Goal: Task Accomplishment & Management: Complete application form

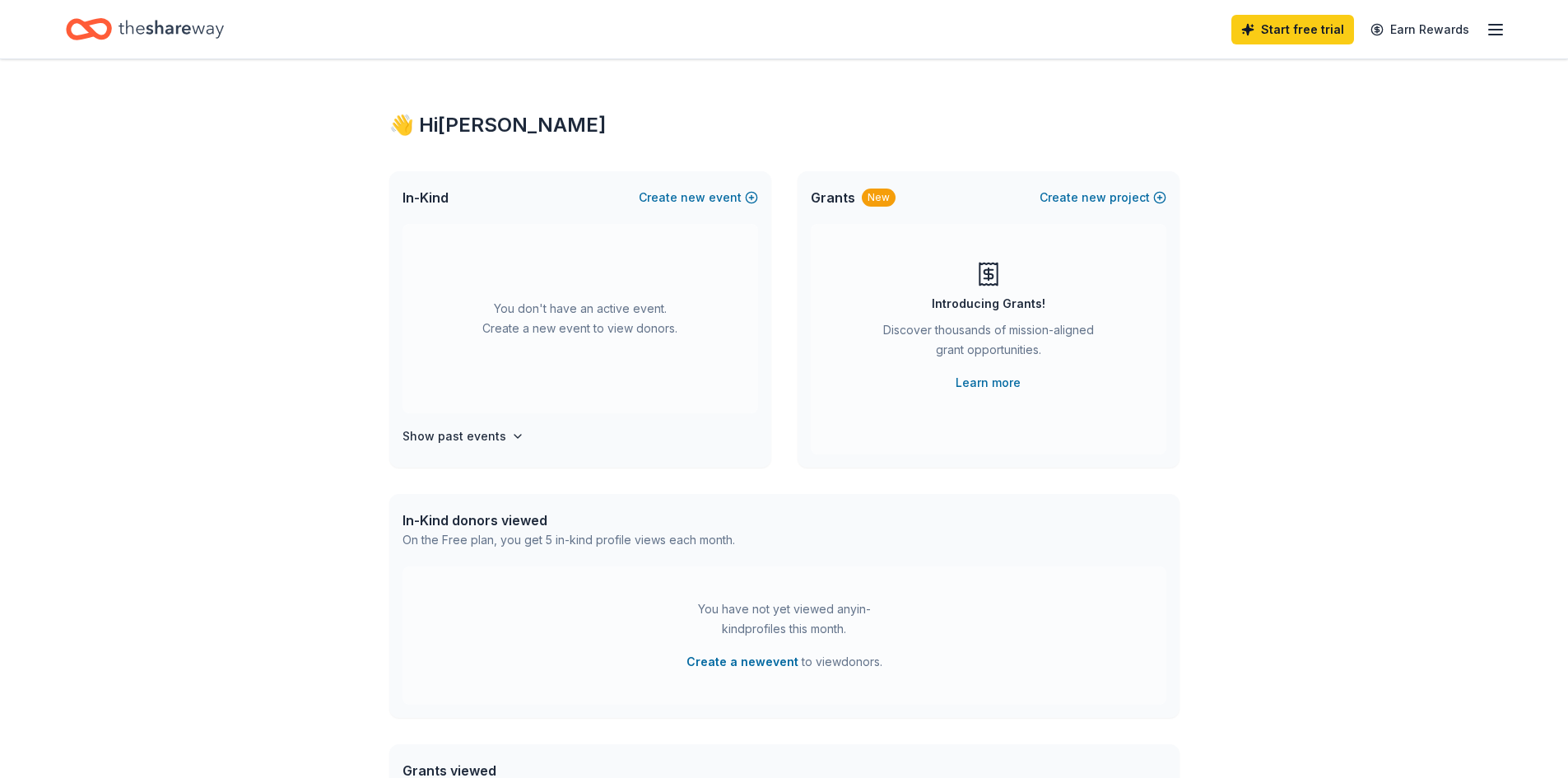
click at [1488, 30] on icon "button" at bounding box center [1496, 30] width 20 height 20
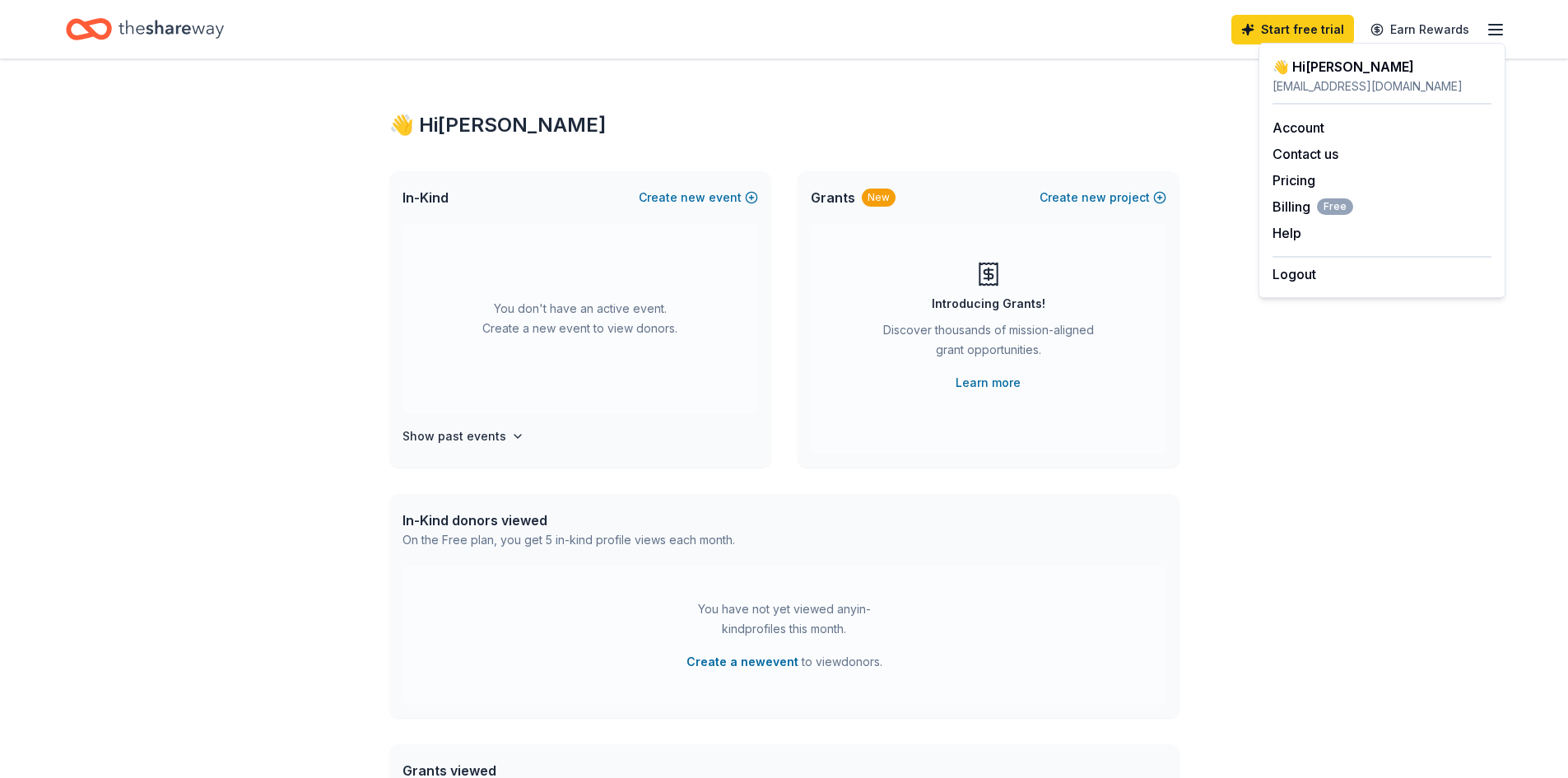
click at [140, 25] on icon "Home" at bounding box center [171, 29] width 105 height 18
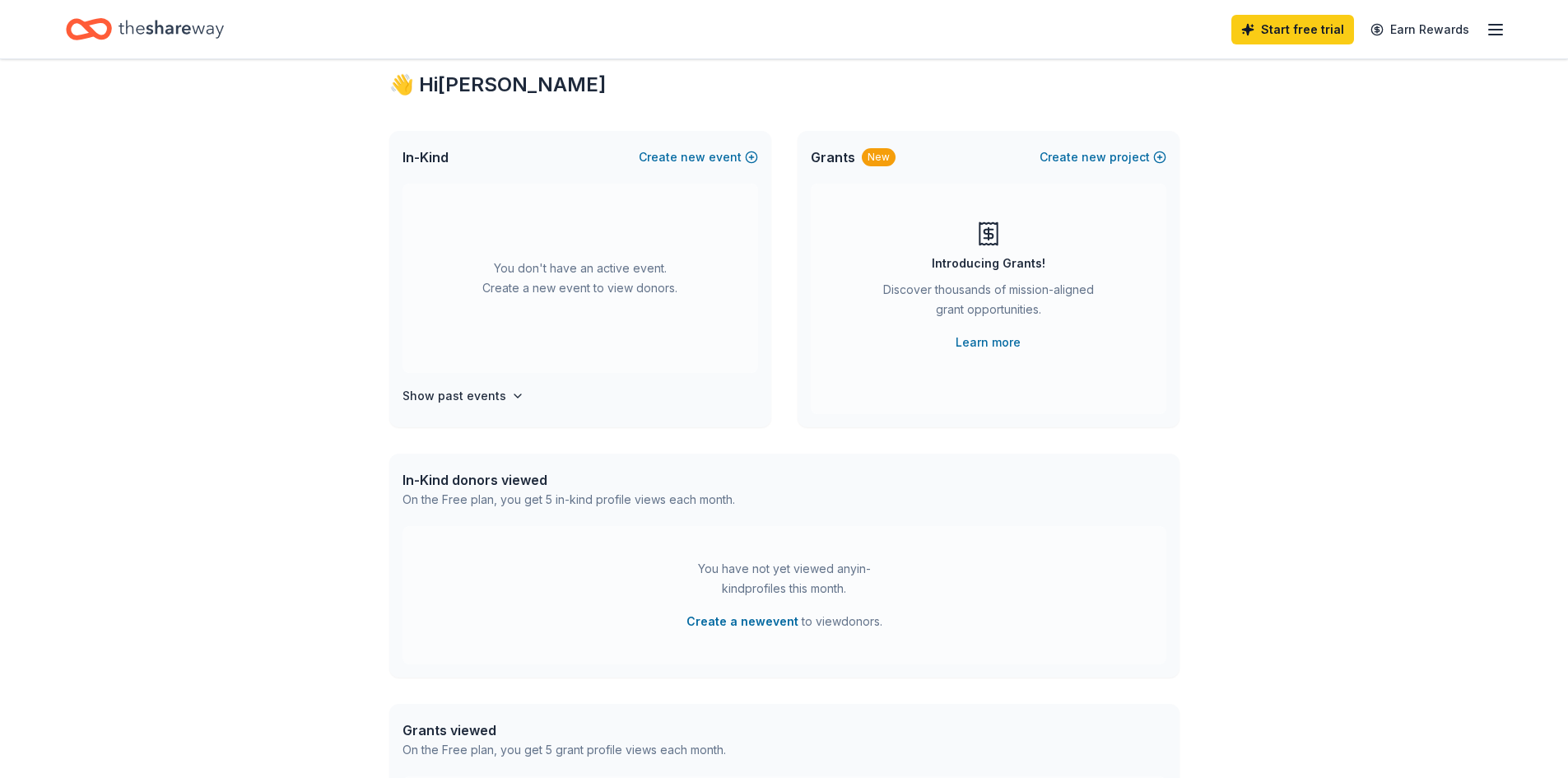
scroll to position [32, 0]
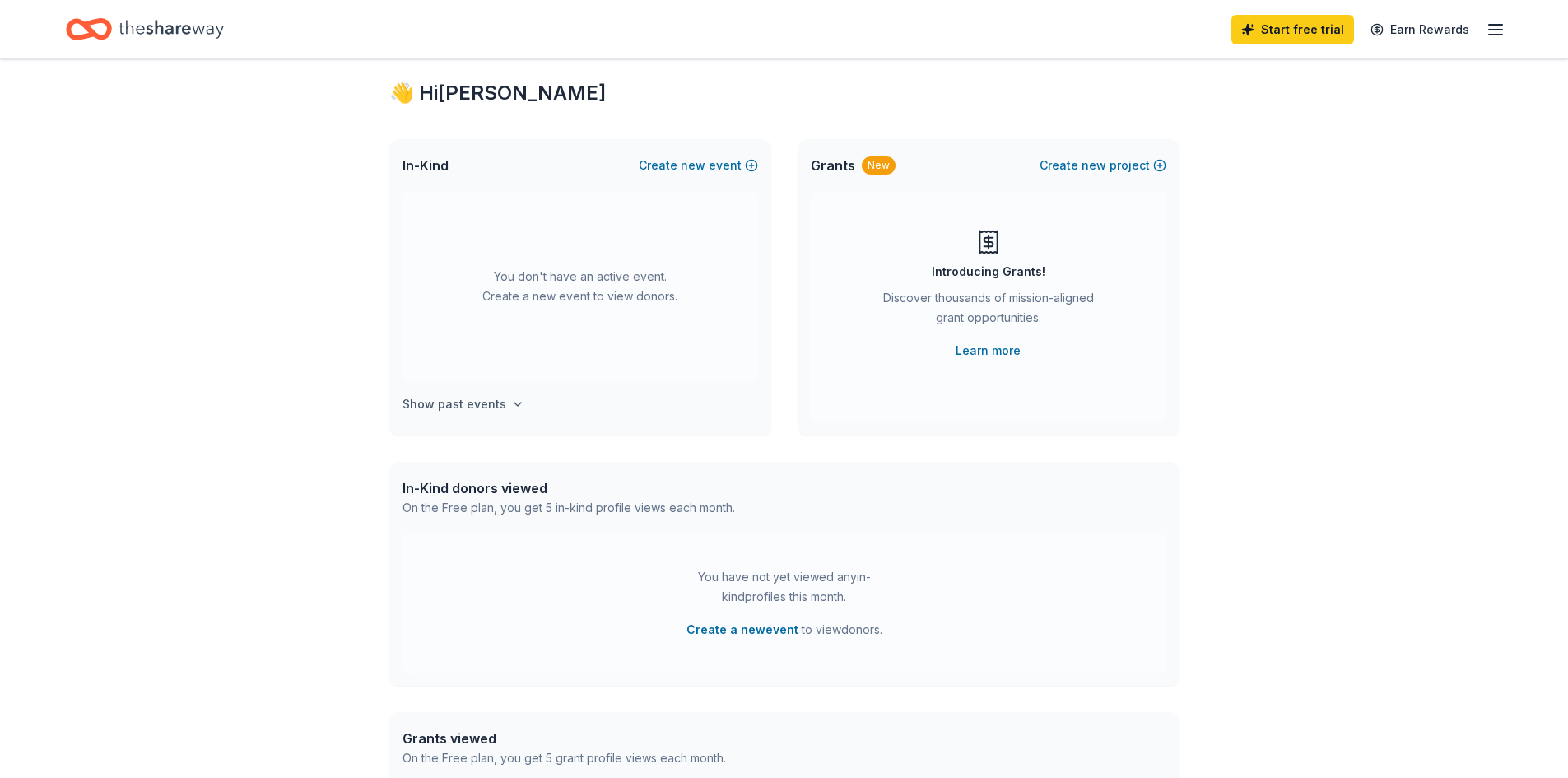
click at [512, 405] on icon "button" at bounding box center [518, 404] width 13 height 13
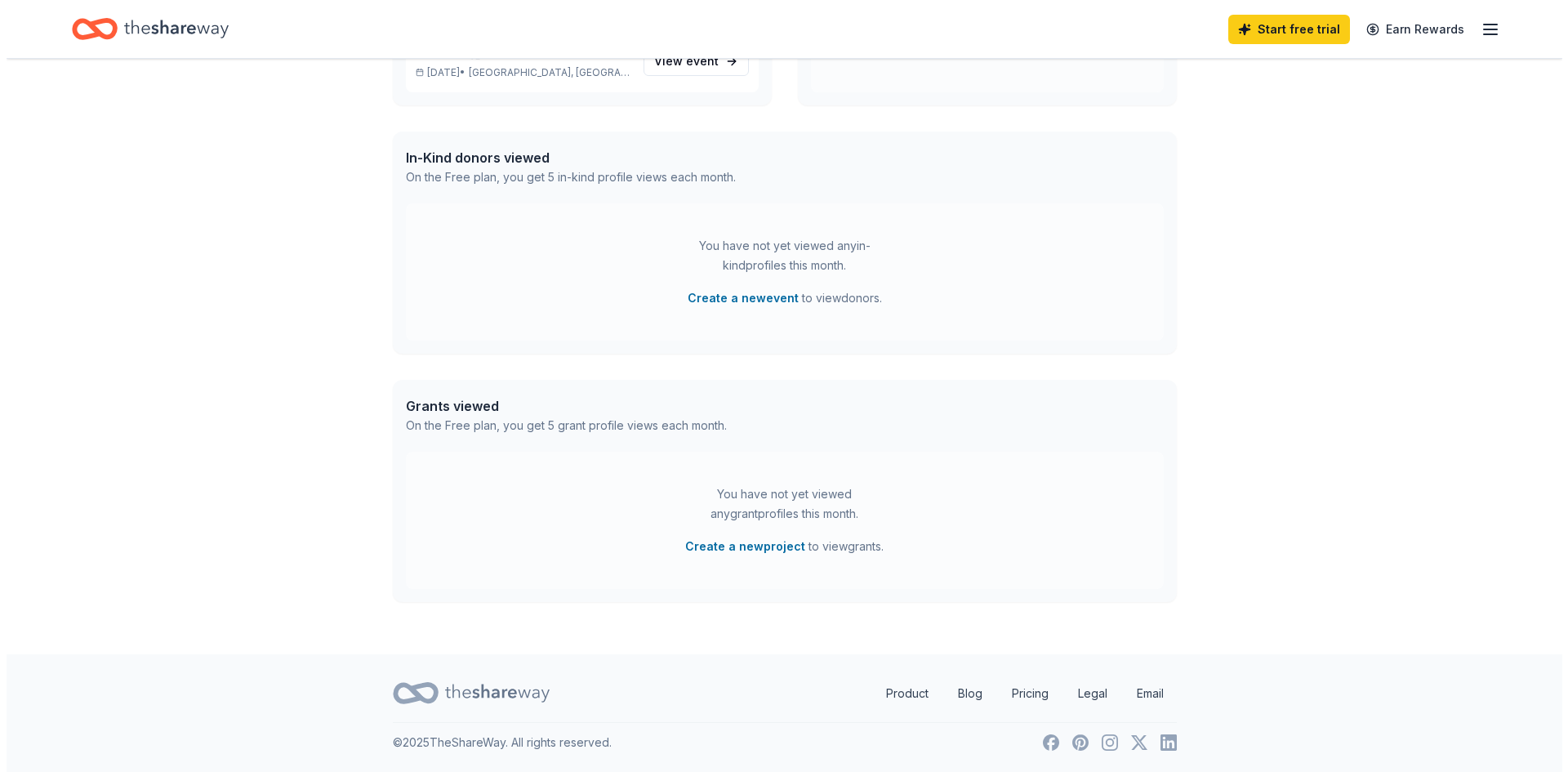
scroll to position [0, 0]
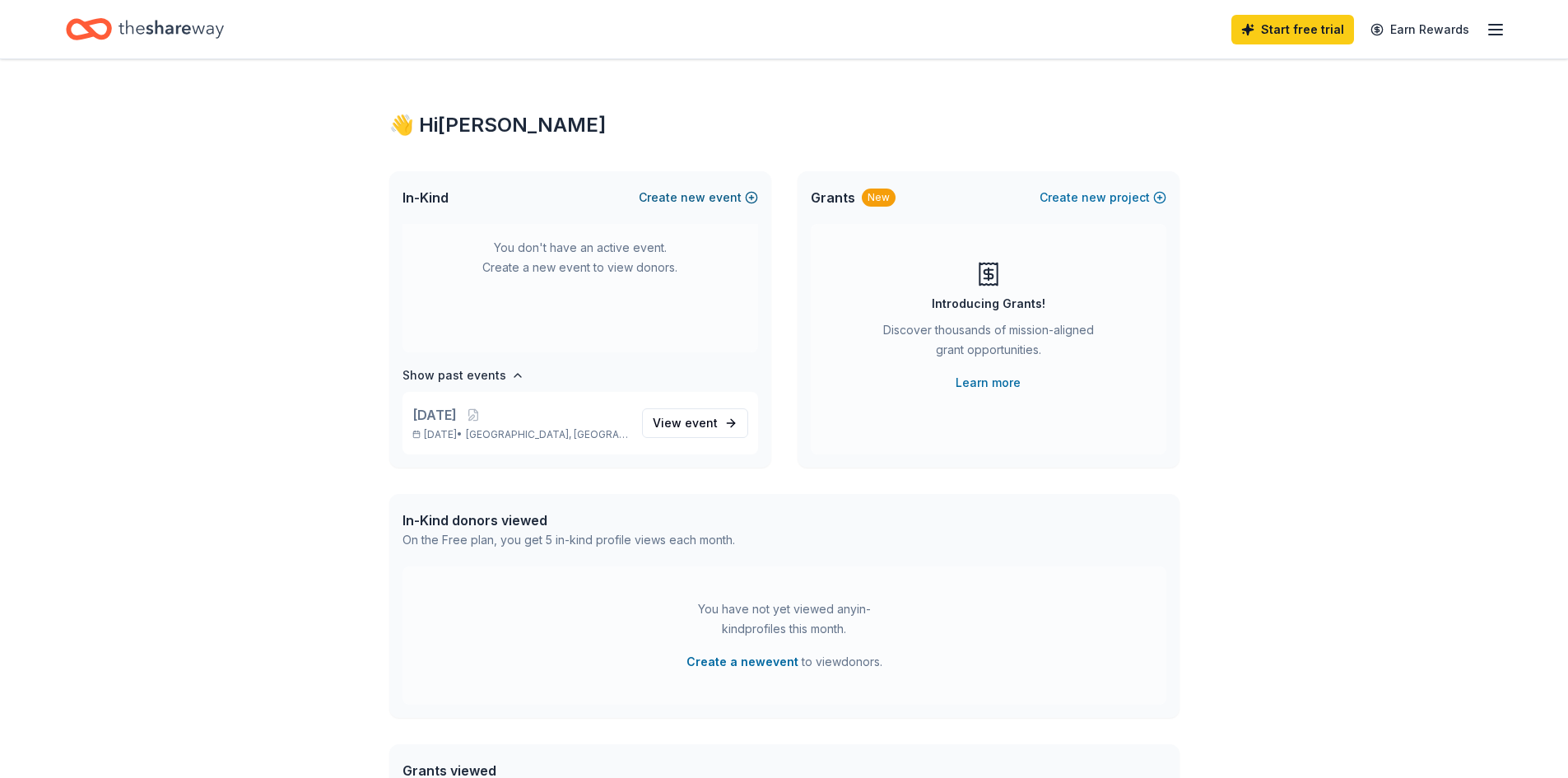
click at [716, 191] on button "Create new event" at bounding box center [698, 198] width 119 height 20
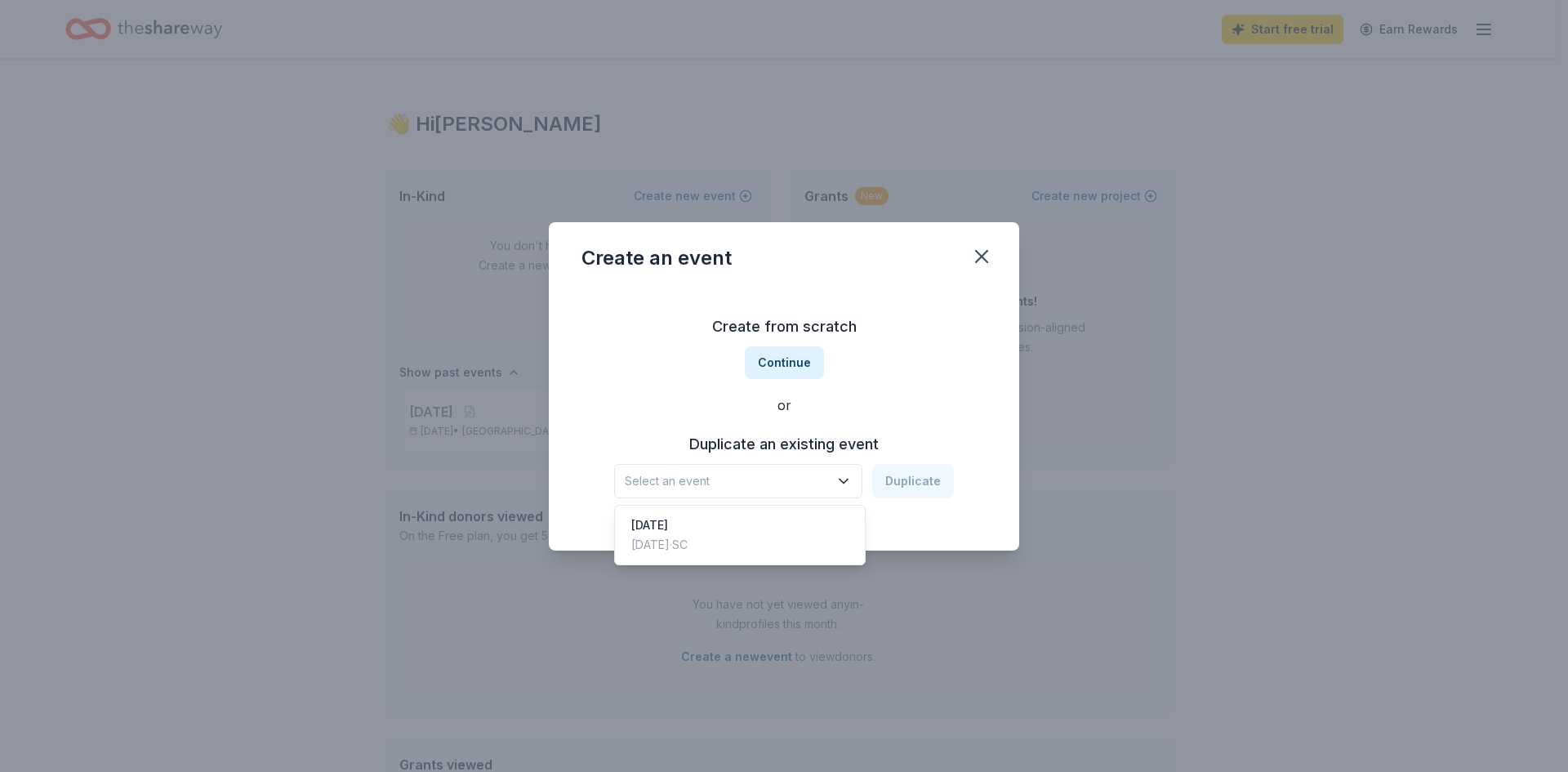
click at [784, 476] on span "Select an event" at bounding box center [727, 481] width 205 height 20
click at [777, 367] on button "Continue" at bounding box center [785, 363] width 79 height 33
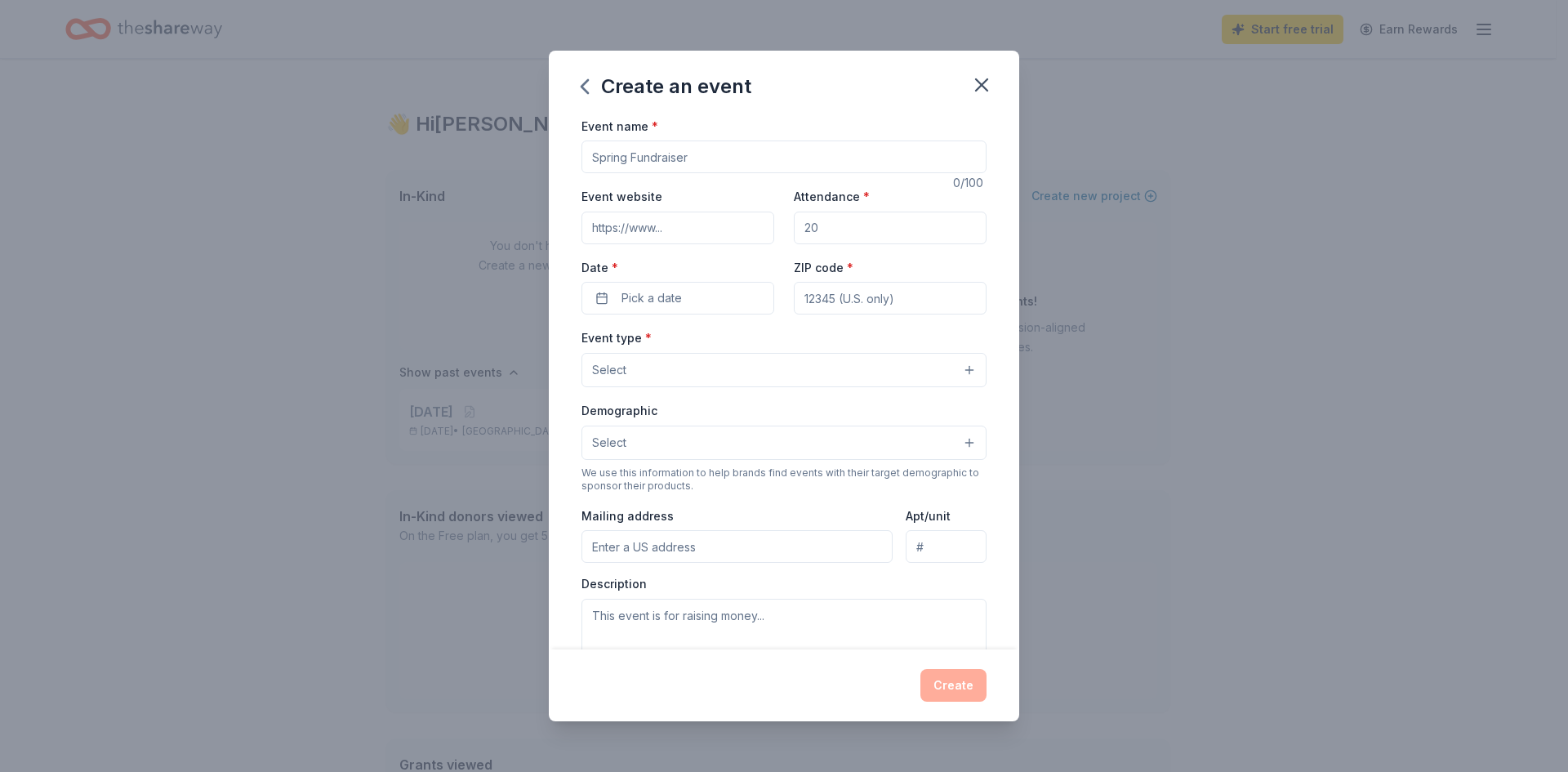
drag, startPoint x: 715, startPoint y: 160, endPoint x: 611, endPoint y: 163, distance: 104.0
click at [611, 163] on input "Event name *" at bounding box center [784, 157] width 405 height 33
type input "Movie Night"
drag, startPoint x: 827, startPoint y: 222, endPoint x: 796, endPoint y: 224, distance: 31.1
click at [796, 224] on input "Attendance *" at bounding box center [890, 228] width 193 height 33
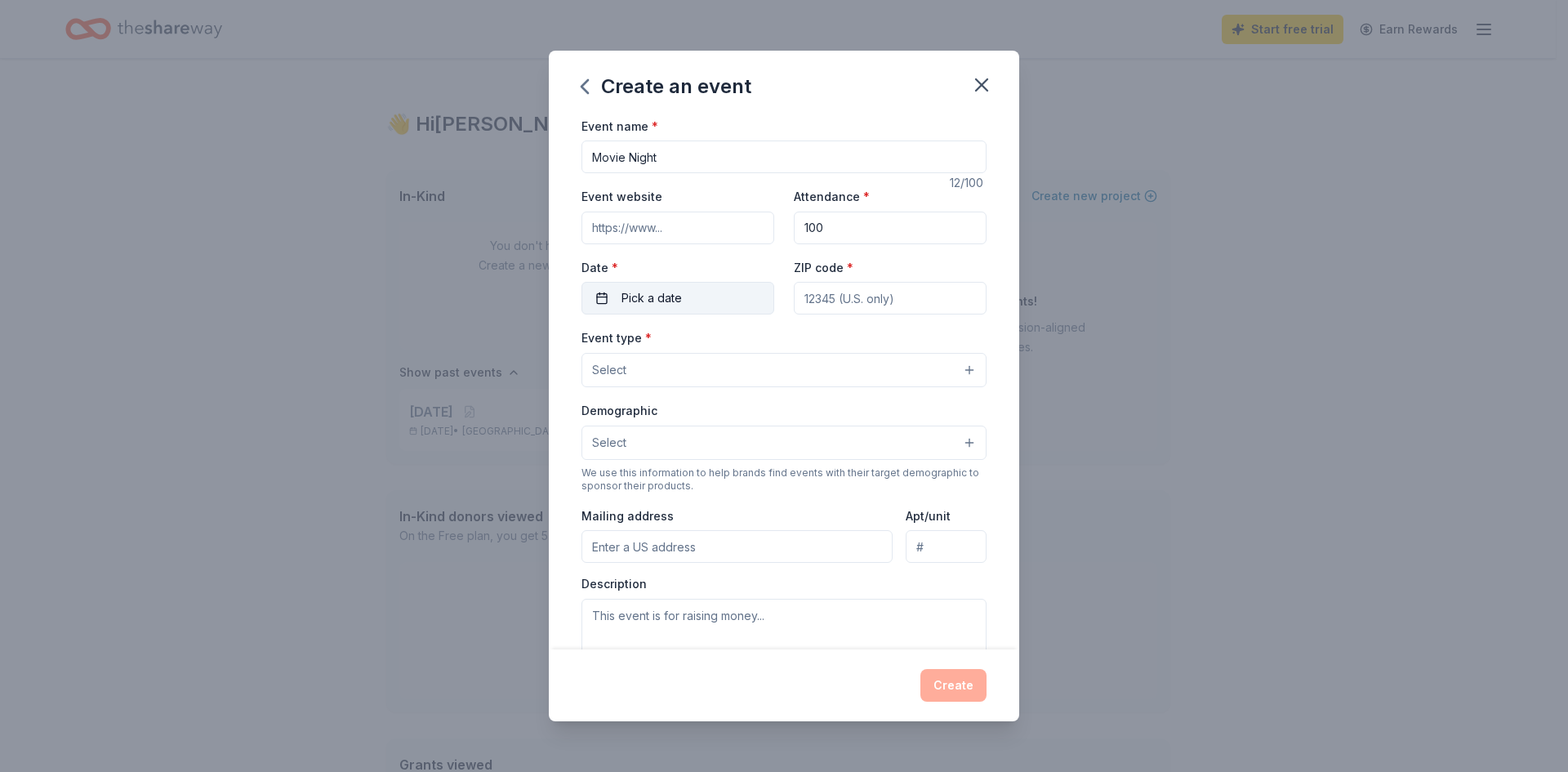
type input "100"
click at [711, 310] on button "Pick a date" at bounding box center [678, 298] width 193 height 33
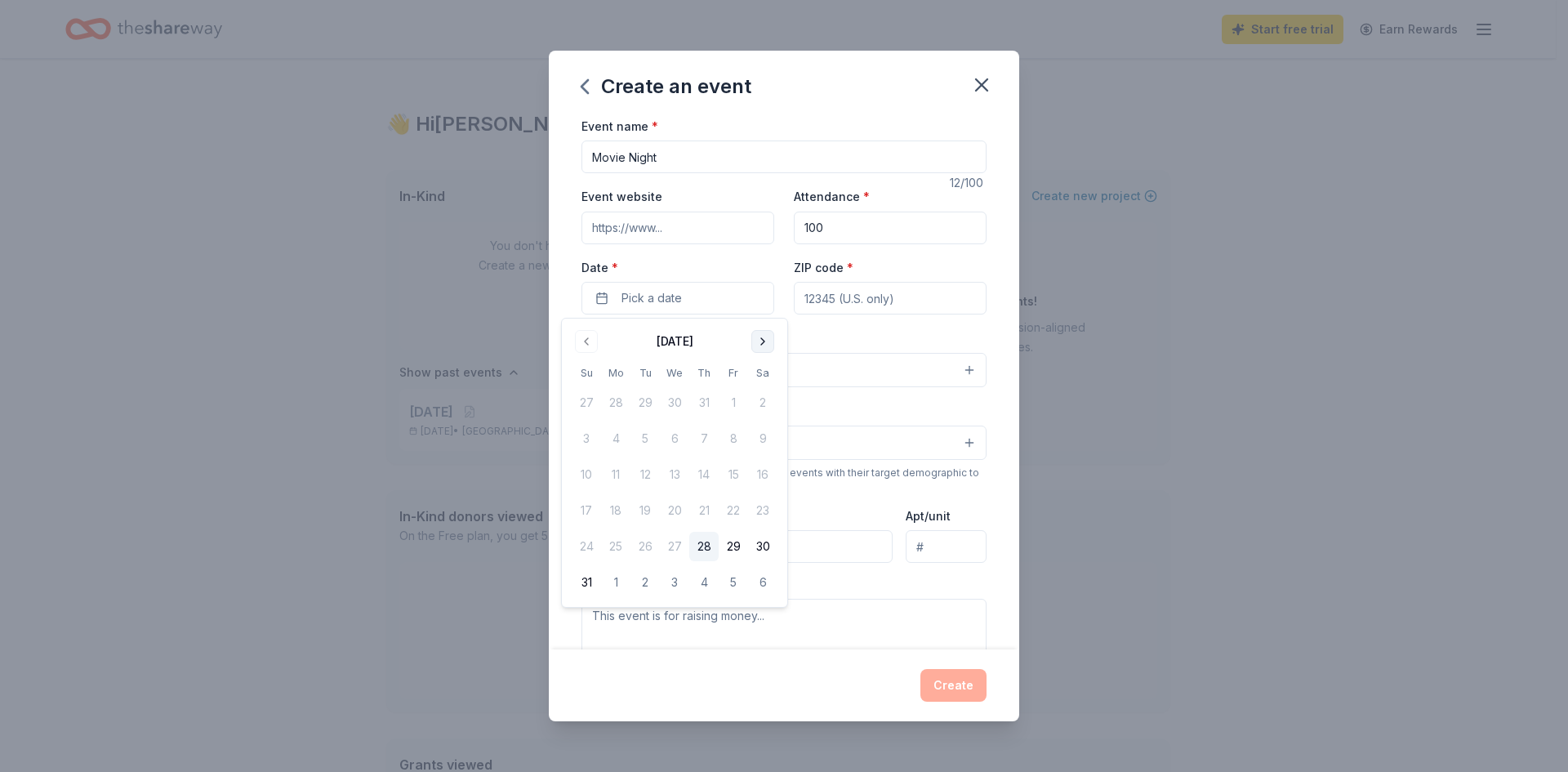
click at [765, 342] on button "Go to next month" at bounding box center [762, 341] width 22 height 22
click at [733, 510] on button "26" at bounding box center [734, 510] width 29 height 29
click at [1267, 283] on div "Create an event Event name * Movie Night 12 /100 Event website Attendance * 100…" at bounding box center [784, 386] width 1568 height 772
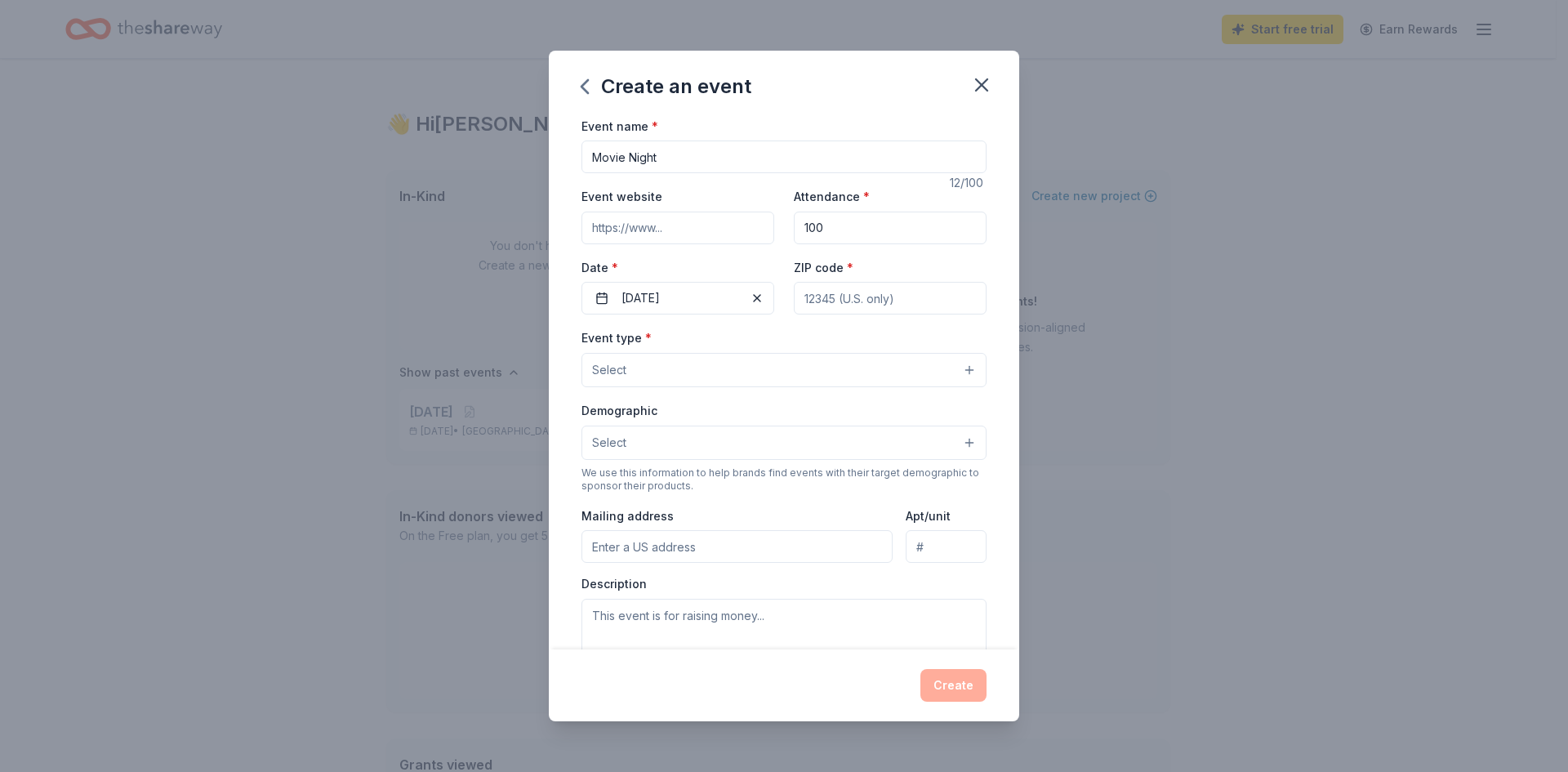
click at [873, 306] on input "ZIP code *" at bounding box center [890, 298] width 193 height 33
type input "29579"
type input "[STREET_ADDRESS]"
drag, startPoint x: 756, startPoint y: 554, endPoint x: 555, endPoint y: 561, distance: 201.1
click at [560, 561] on div "Event name * Movie Night 12 /100 Event website Attendance * 100 Date * [DATE] Z…" at bounding box center [784, 383] width 471 height 535
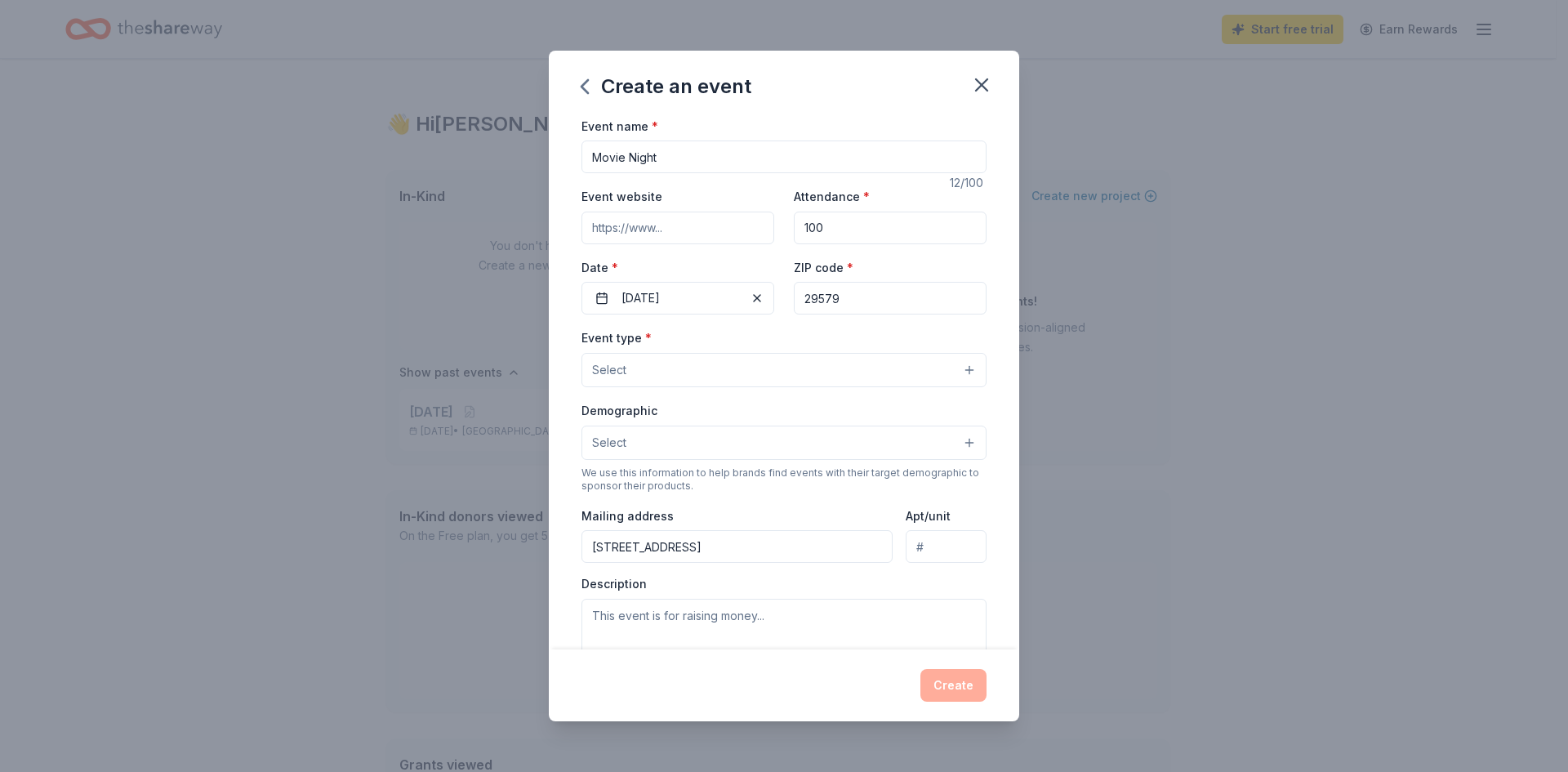
click at [793, 426] on button "Select" at bounding box center [784, 443] width 405 height 35
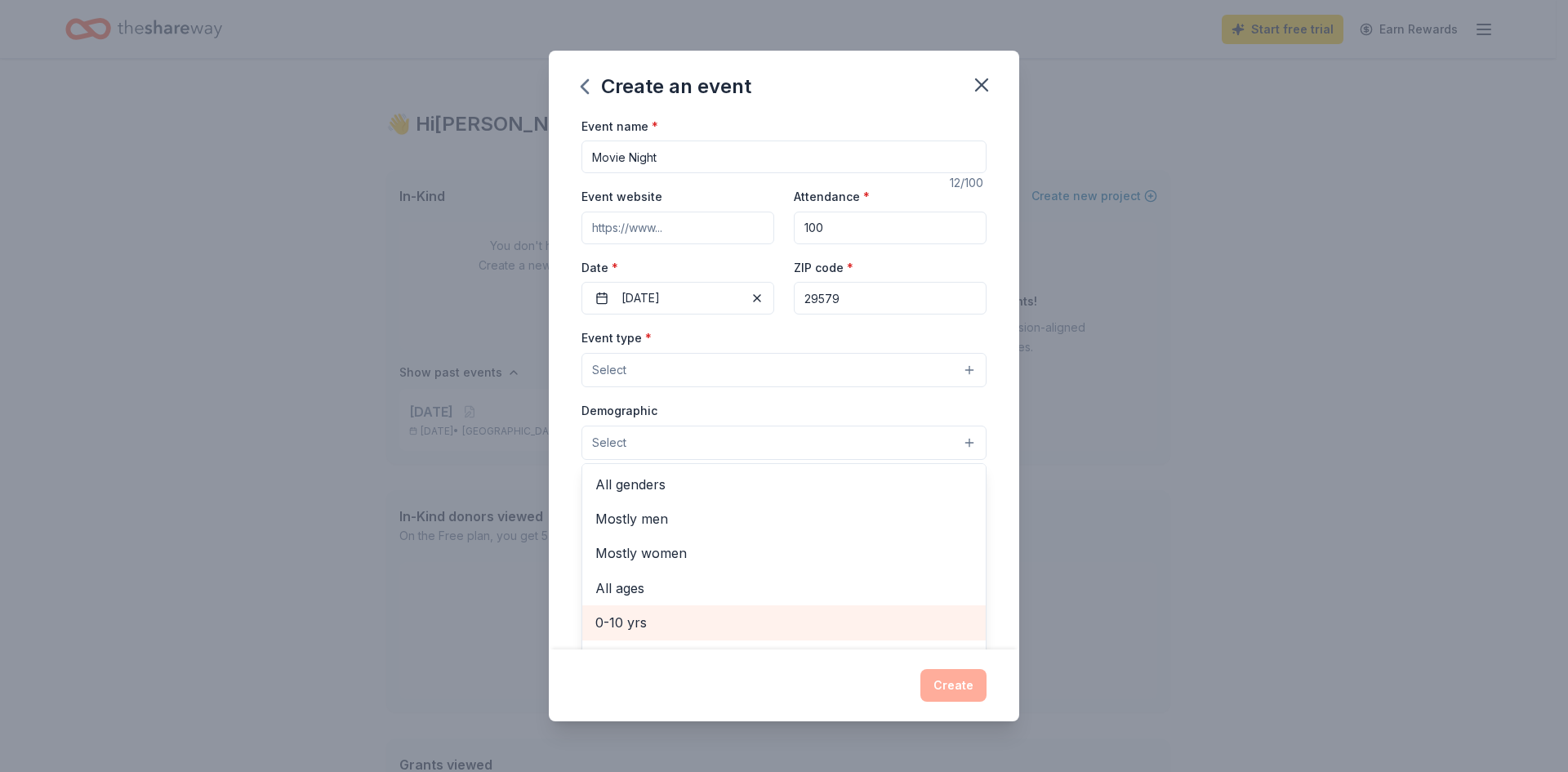
click at [659, 620] on span "0-10 yrs" at bounding box center [784, 623] width 377 height 22
click at [747, 333] on div "Event type * Select Demographic 0-10 yrs All genders Mostly men Mostly women Al…" at bounding box center [784, 500] width 405 height 345
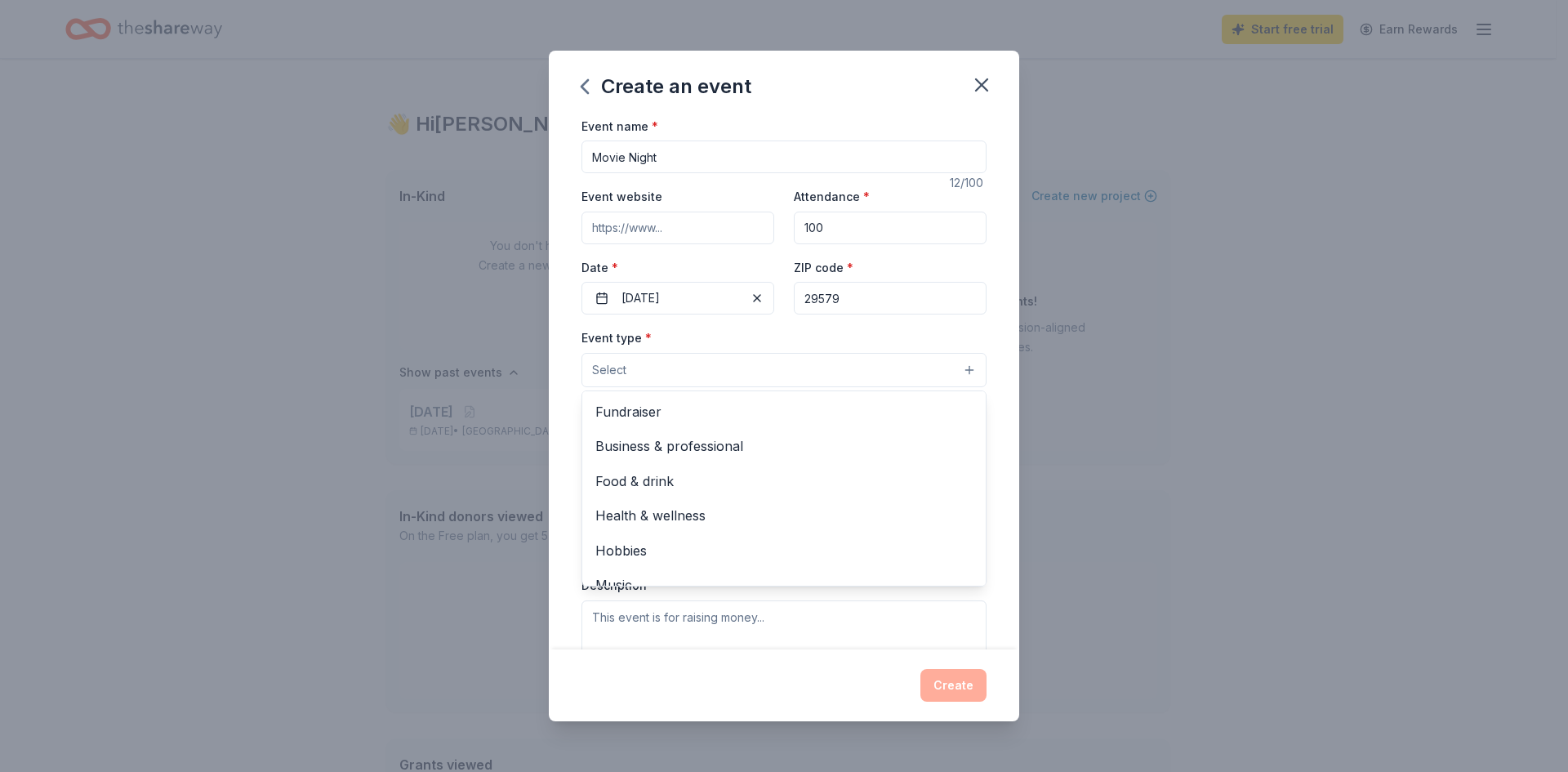
click at [729, 381] on button "Select" at bounding box center [784, 370] width 405 height 35
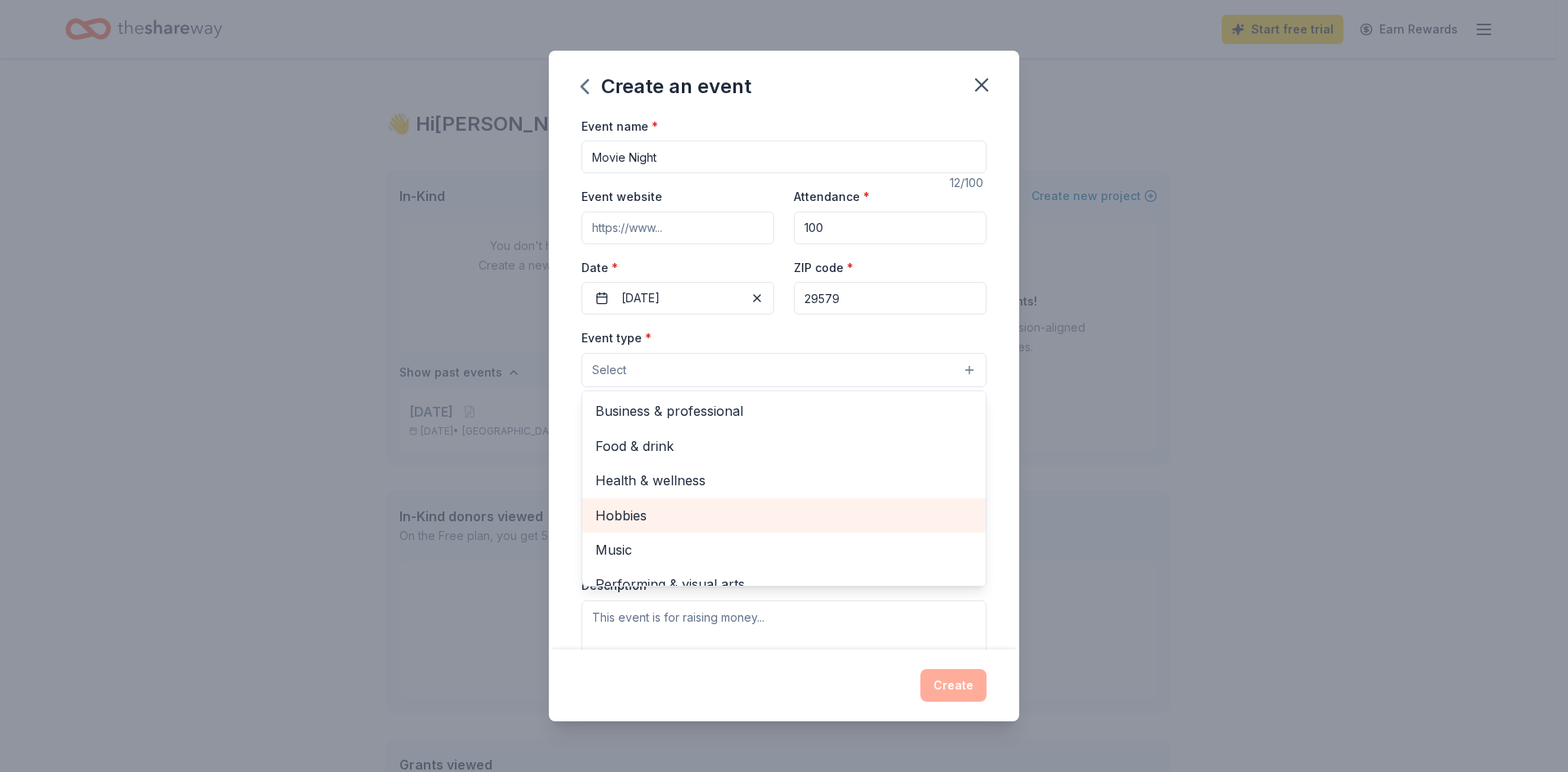
scroll to position [54, 0]
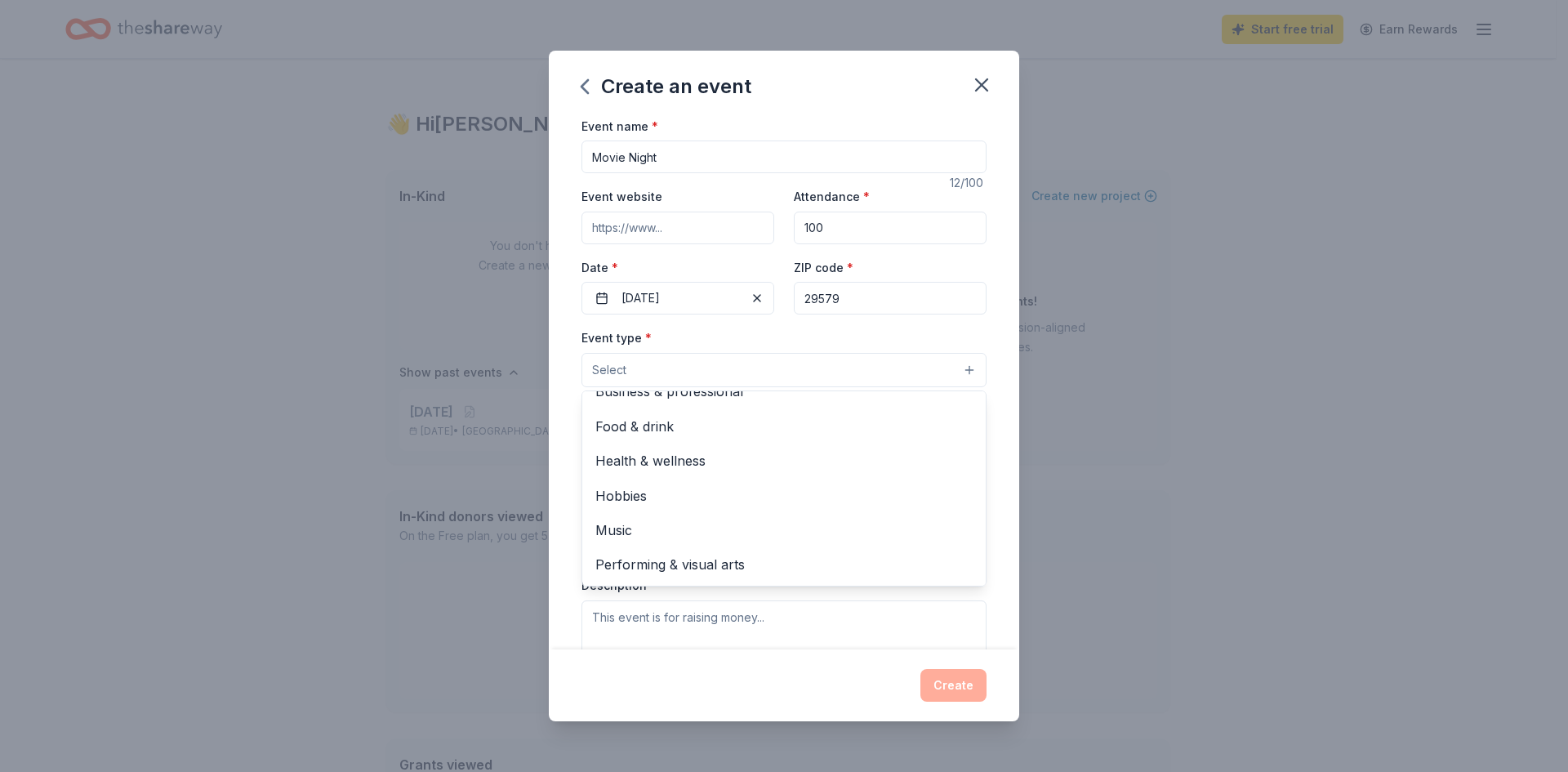
click at [705, 328] on div "Event type * Select Fundraiser Business & professional Food & drink Health & we…" at bounding box center [784, 357] width 405 height 60
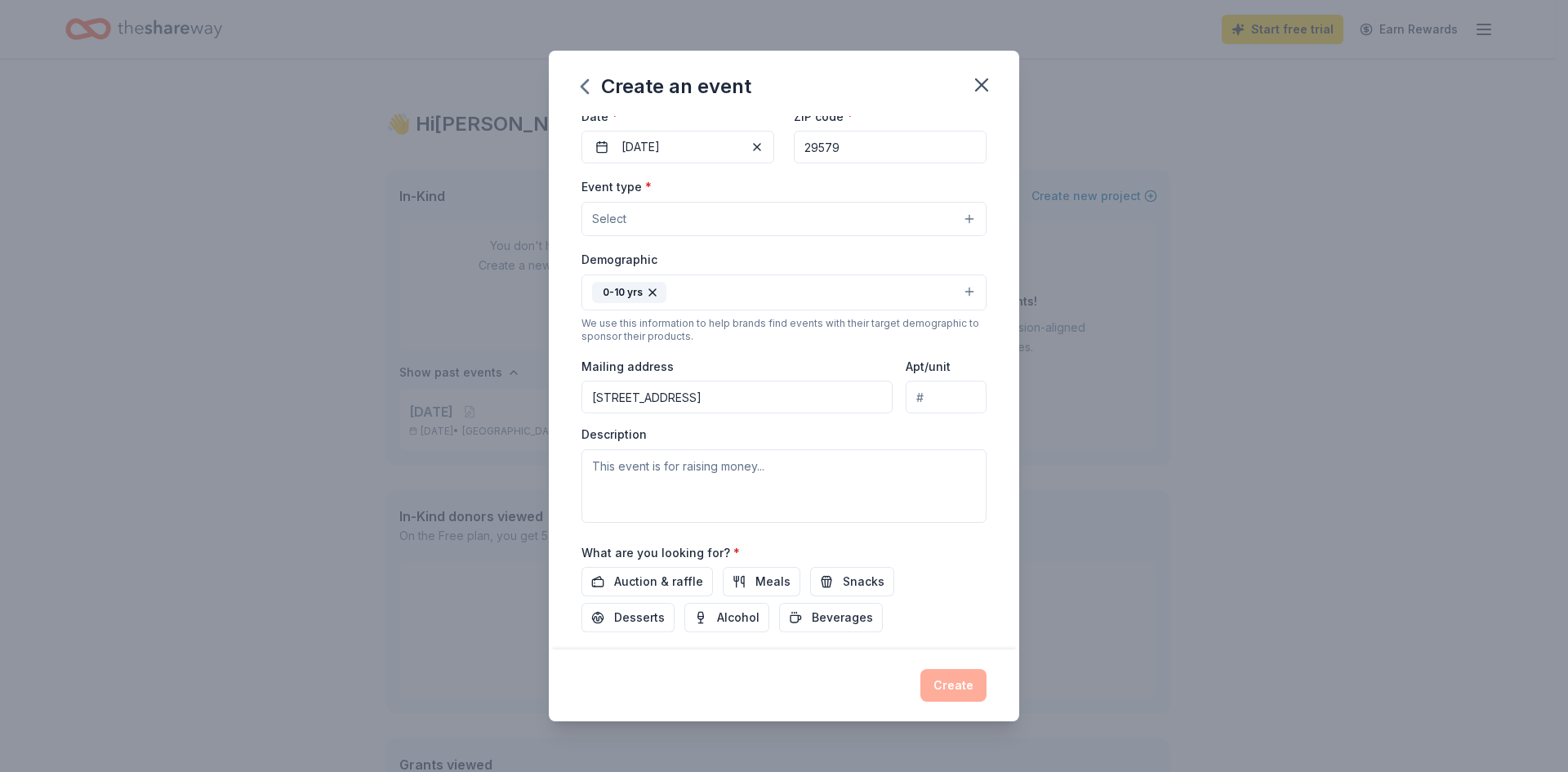
scroll to position [249, 0]
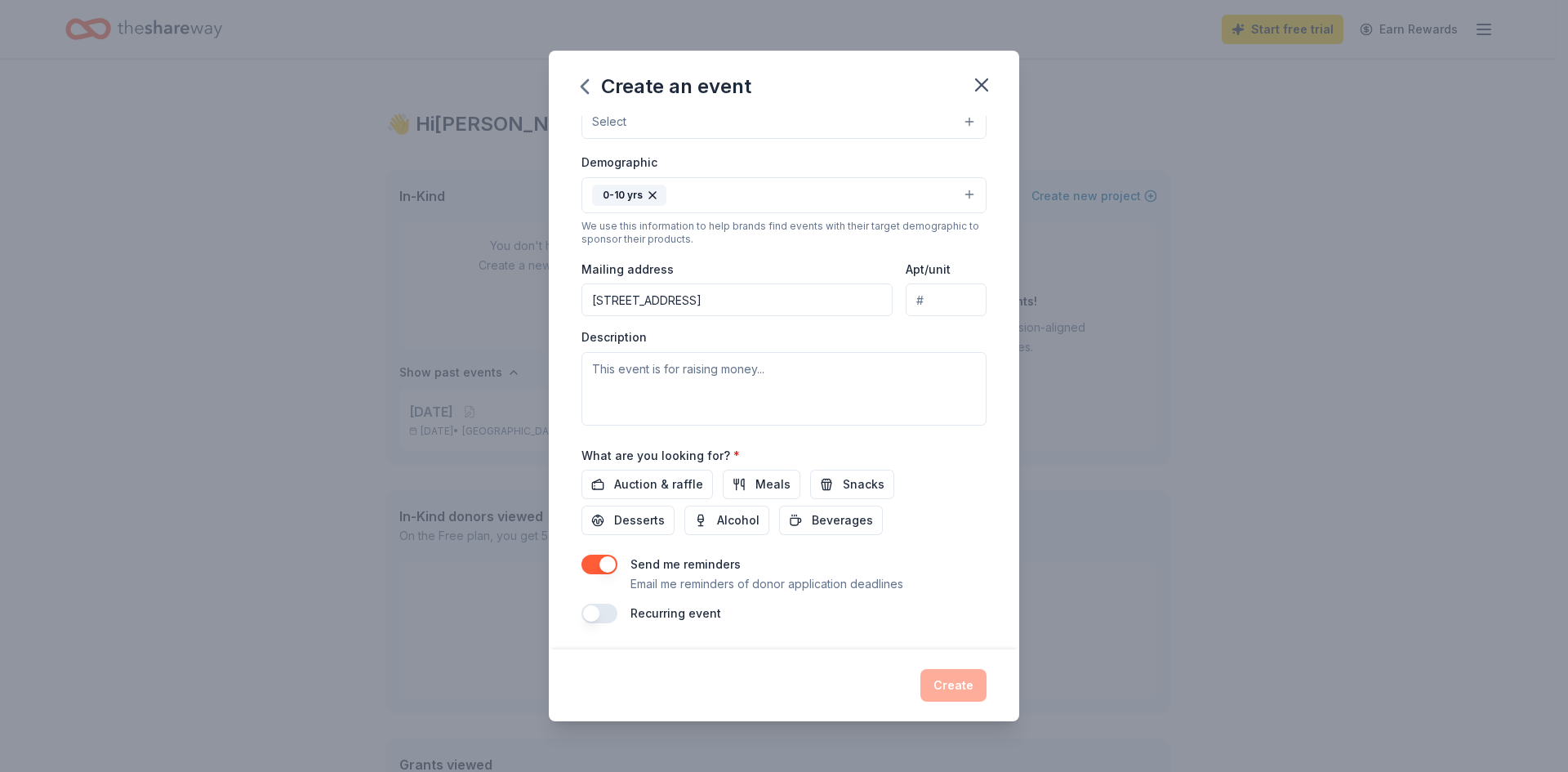
click at [610, 566] on button "button" at bounding box center [600, 564] width 36 height 20
click at [617, 480] on span "Auction & raffle" at bounding box center [658, 484] width 89 height 20
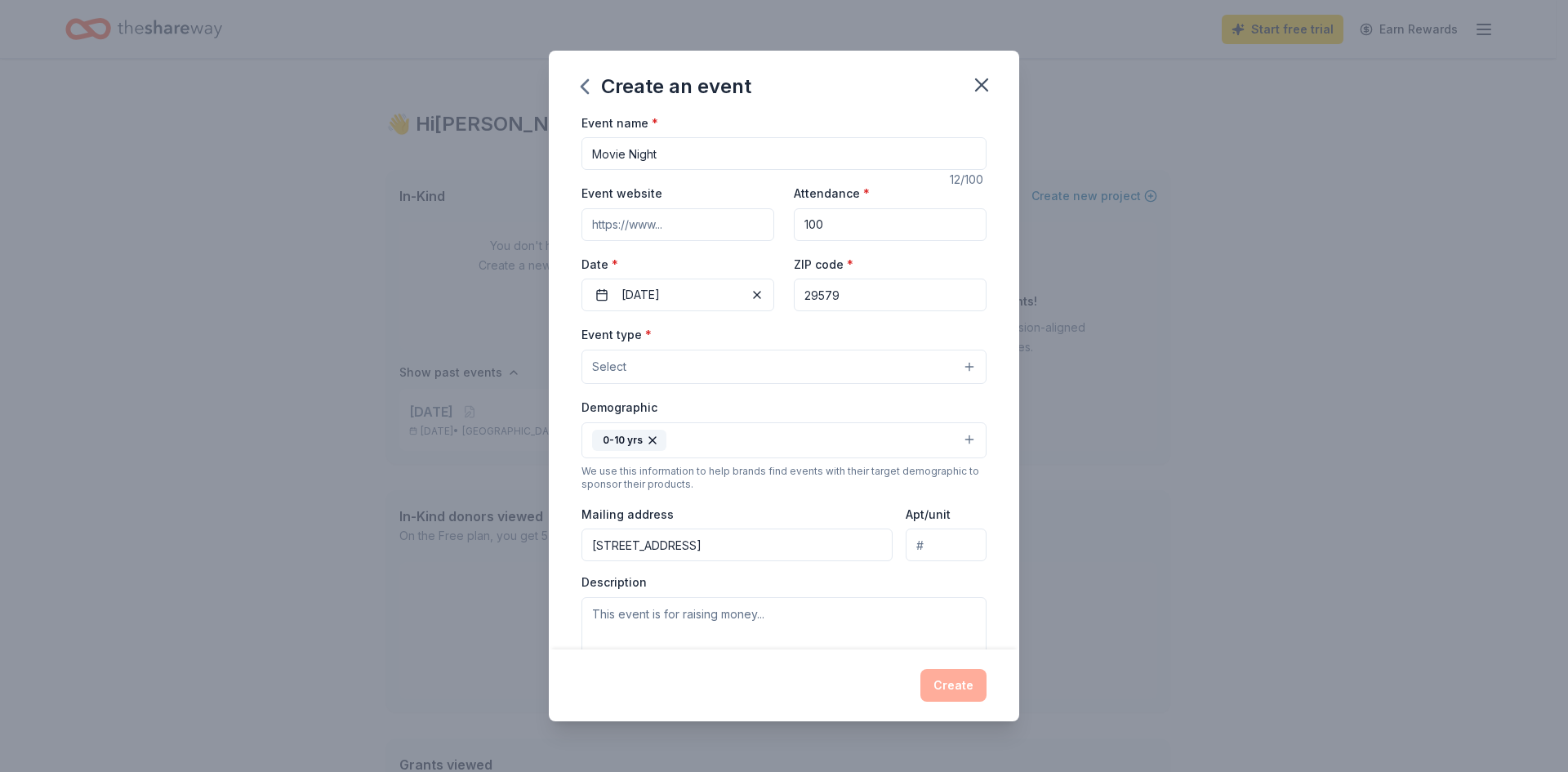
scroll to position [0, 0]
drag, startPoint x: 667, startPoint y: 154, endPoint x: 534, endPoint y: 156, distance: 133.0
click at [534, 156] on div "Create an event Event name * Movie Night 12 /100 Event website Attendance * 100…" at bounding box center [784, 386] width 1568 height 772
type input "Founders Day [GEOGRAPHIC_DATA]"
drag, startPoint x: 804, startPoint y: 229, endPoint x: 784, endPoint y: 231, distance: 20.1
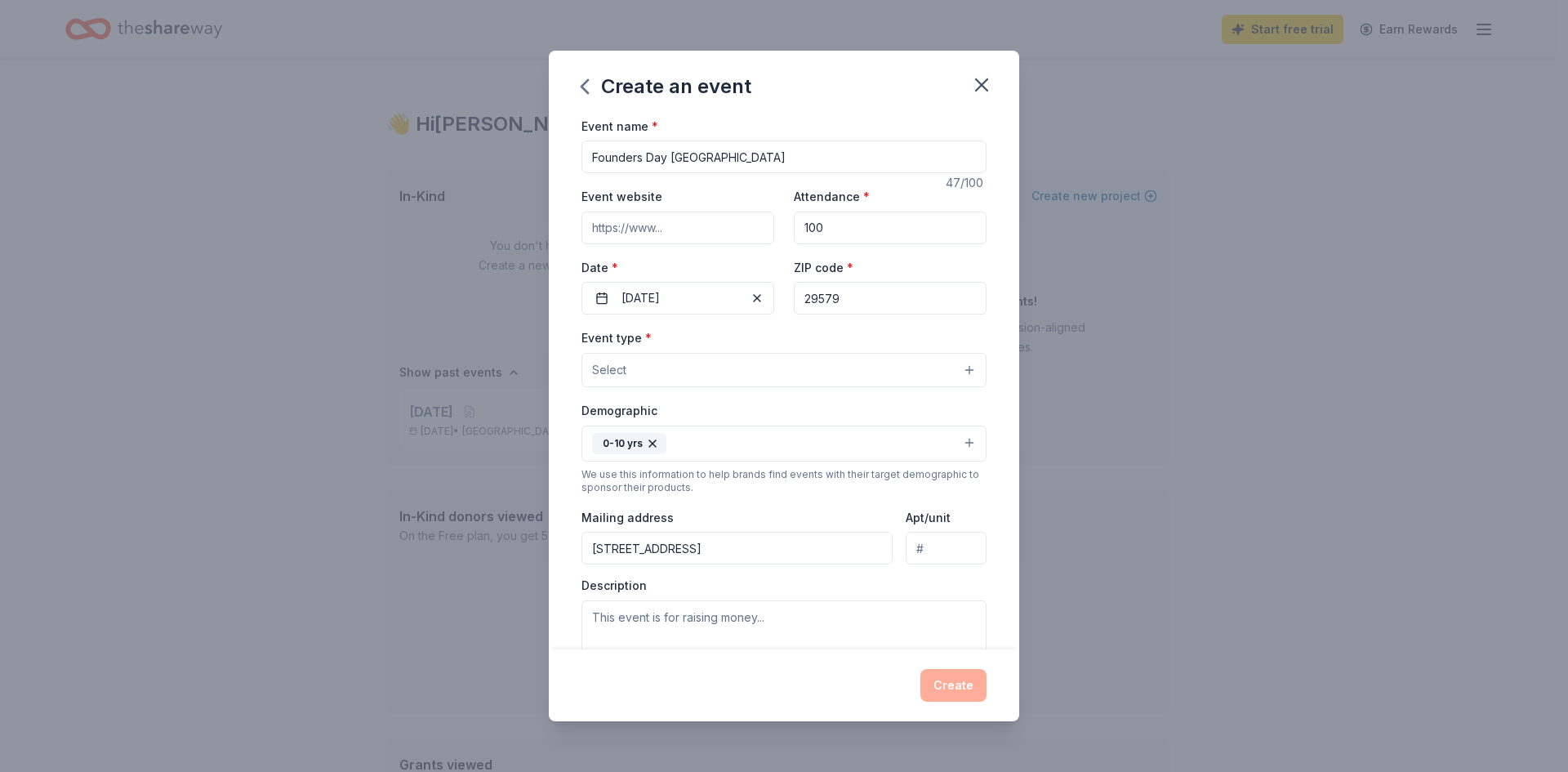
click at [784, 231] on div "Event website Attendance * 100 Date * [DATE] ZIP code * 29579" at bounding box center [784, 250] width 405 height 129
type input "400"
click at [709, 372] on button "Select" at bounding box center [784, 370] width 405 height 35
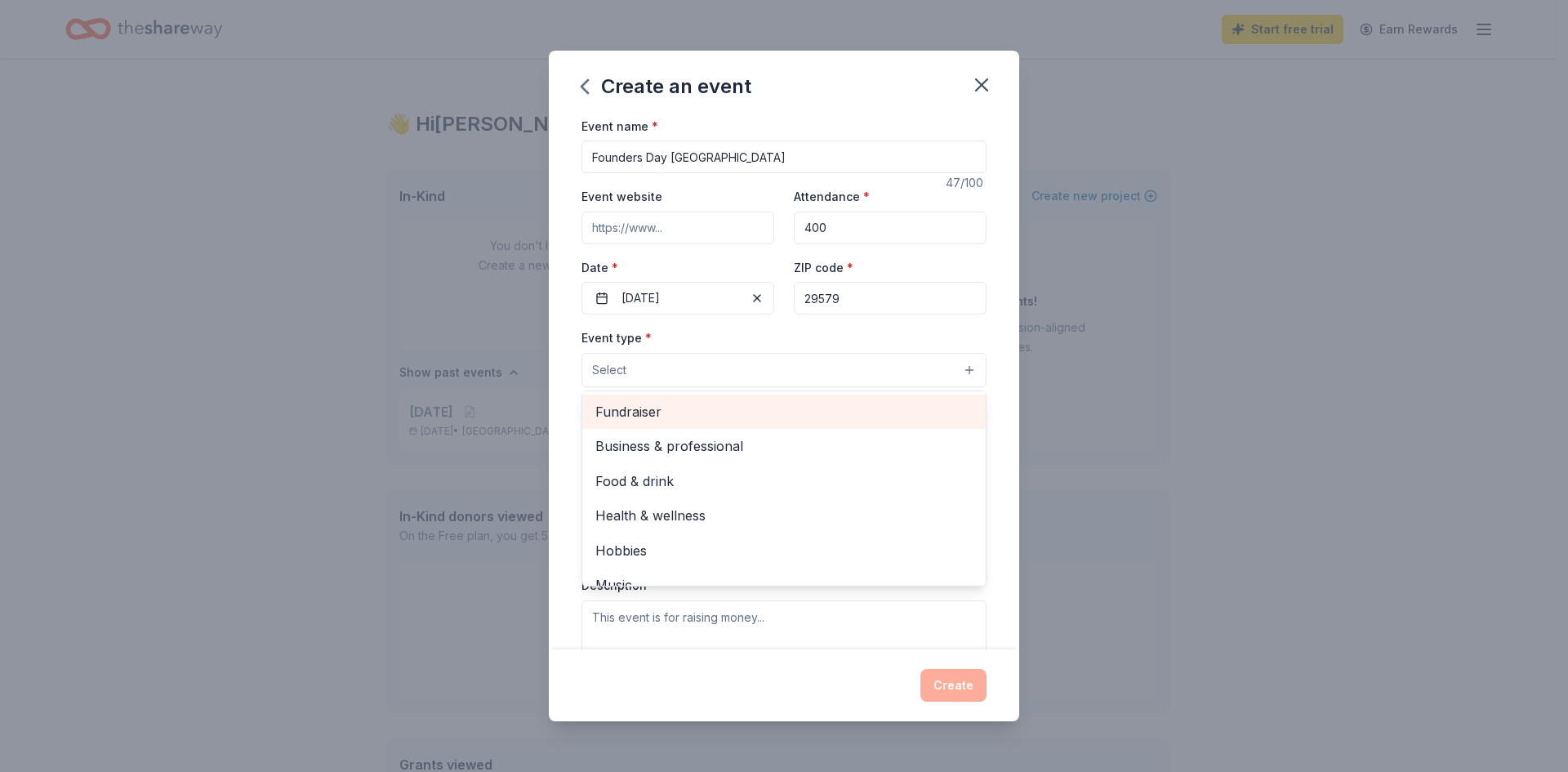
click at [705, 418] on span "Fundraiser" at bounding box center [784, 412] width 377 height 22
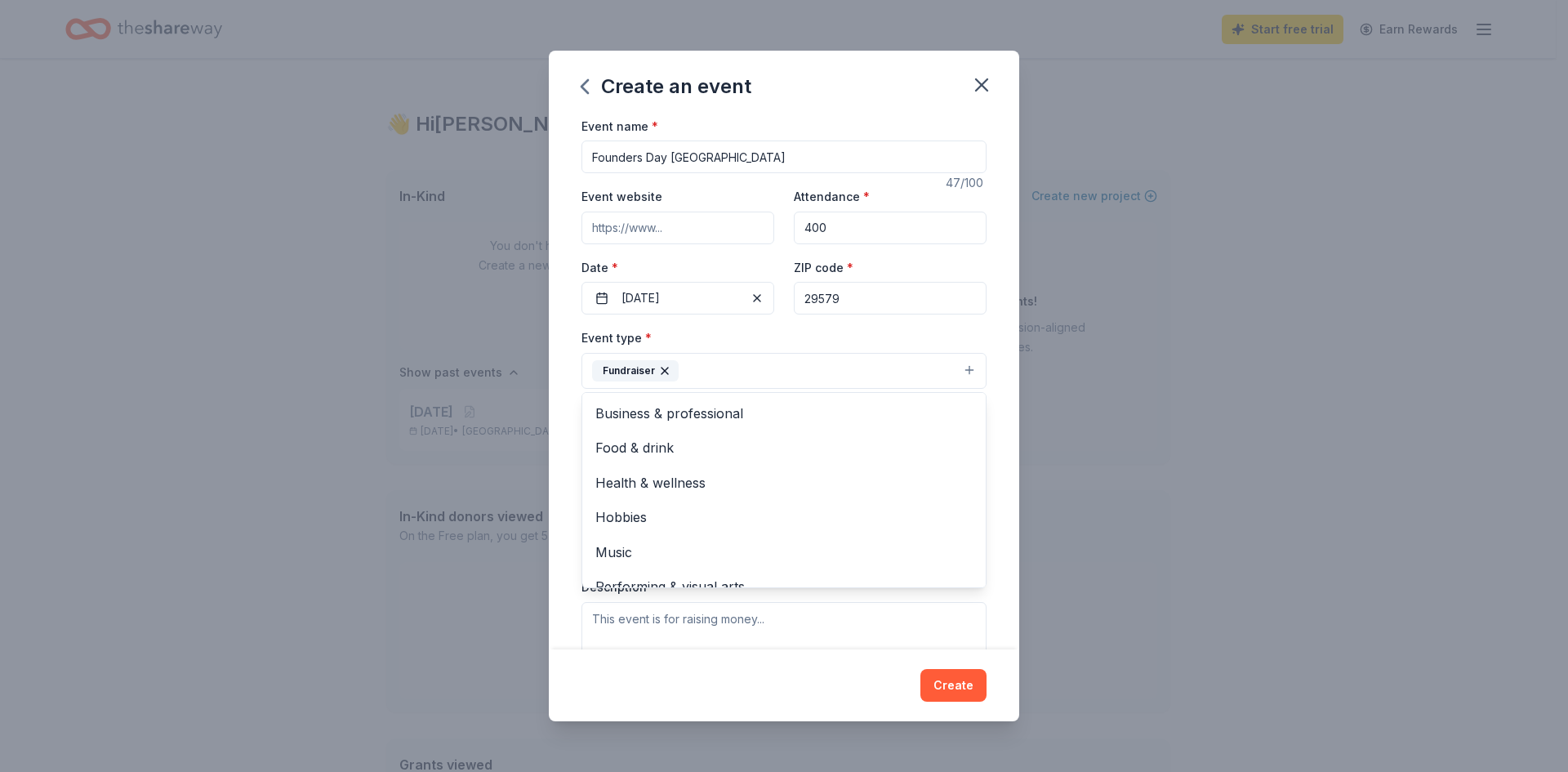
click at [557, 459] on div "Event name * Founders Day [GEOGRAPHIC_DATA] 47 /100 Event website Attendance * …" at bounding box center [784, 383] width 471 height 535
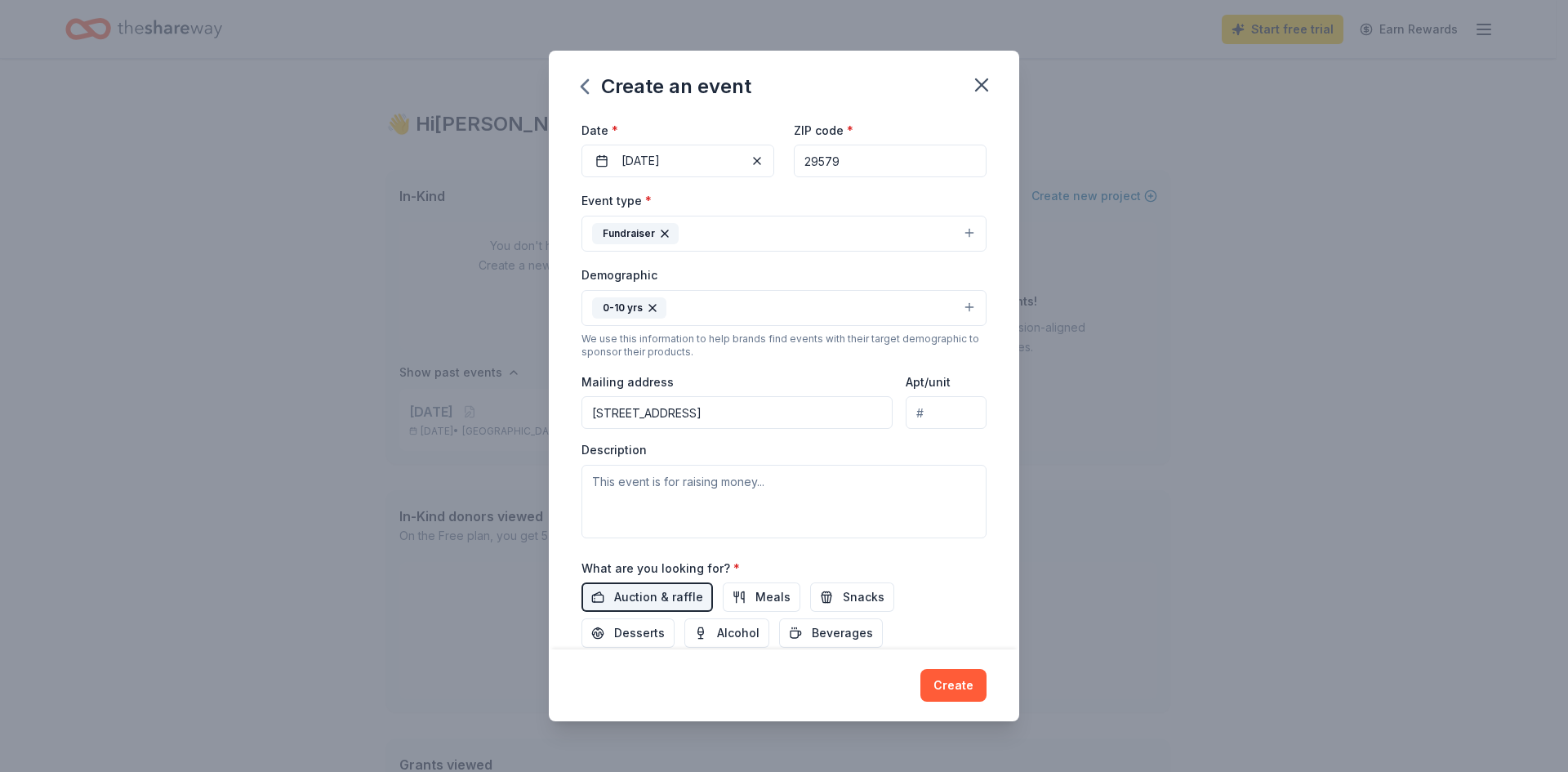
scroll to position [245, 0]
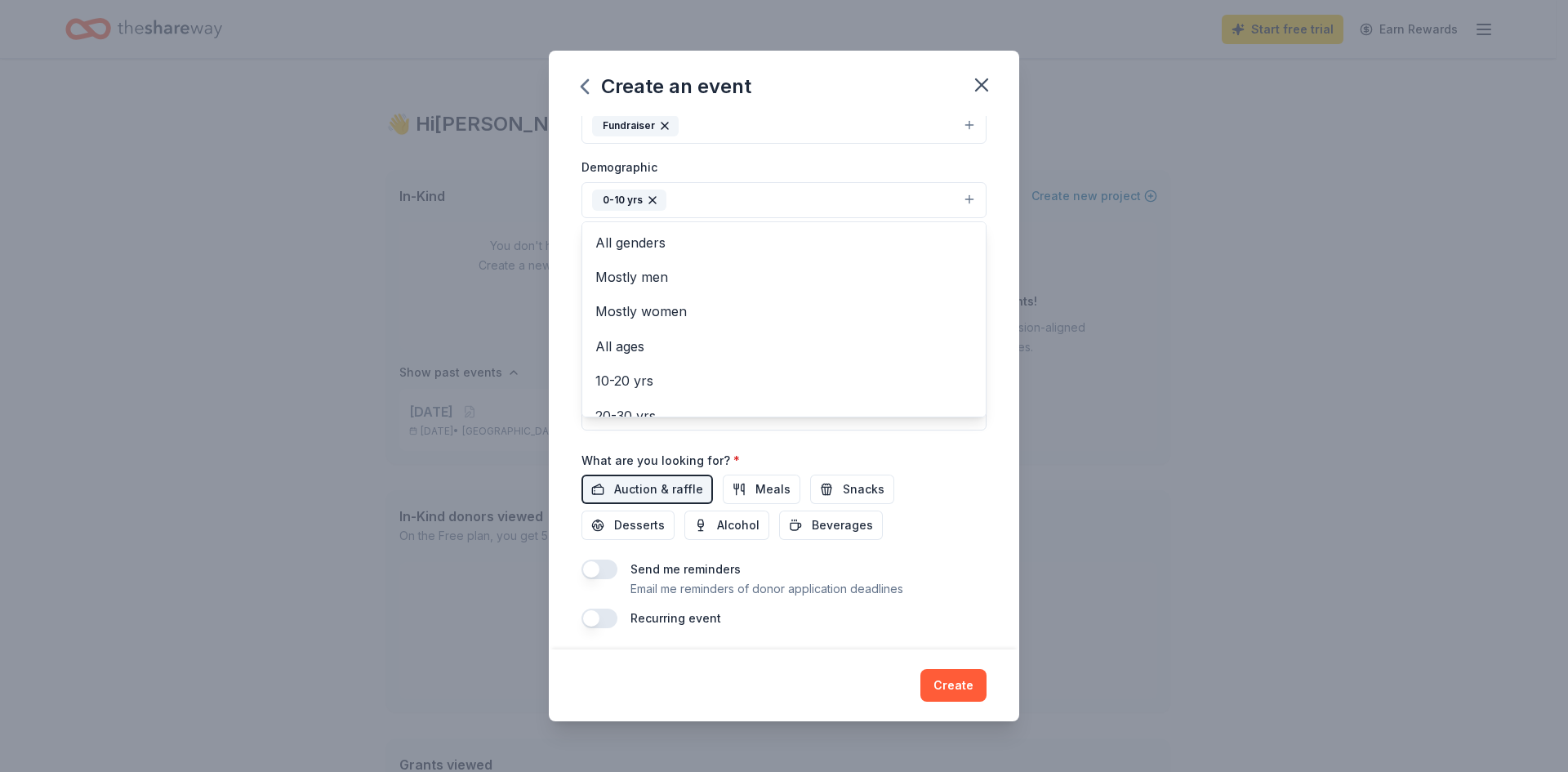
click at [649, 194] on icon "button" at bounding box center [652, 199] width 13 height 13
click at [650, 244] on span "All genders" at bounding box center [784, 241] width 377 height 22
click at [567, 269] on div "Event name * Founders Day [GEOGRAPHIC_DATA] 47 /100 Event website Attendance * …" at bounding box center [784, 383] width 471 height 535
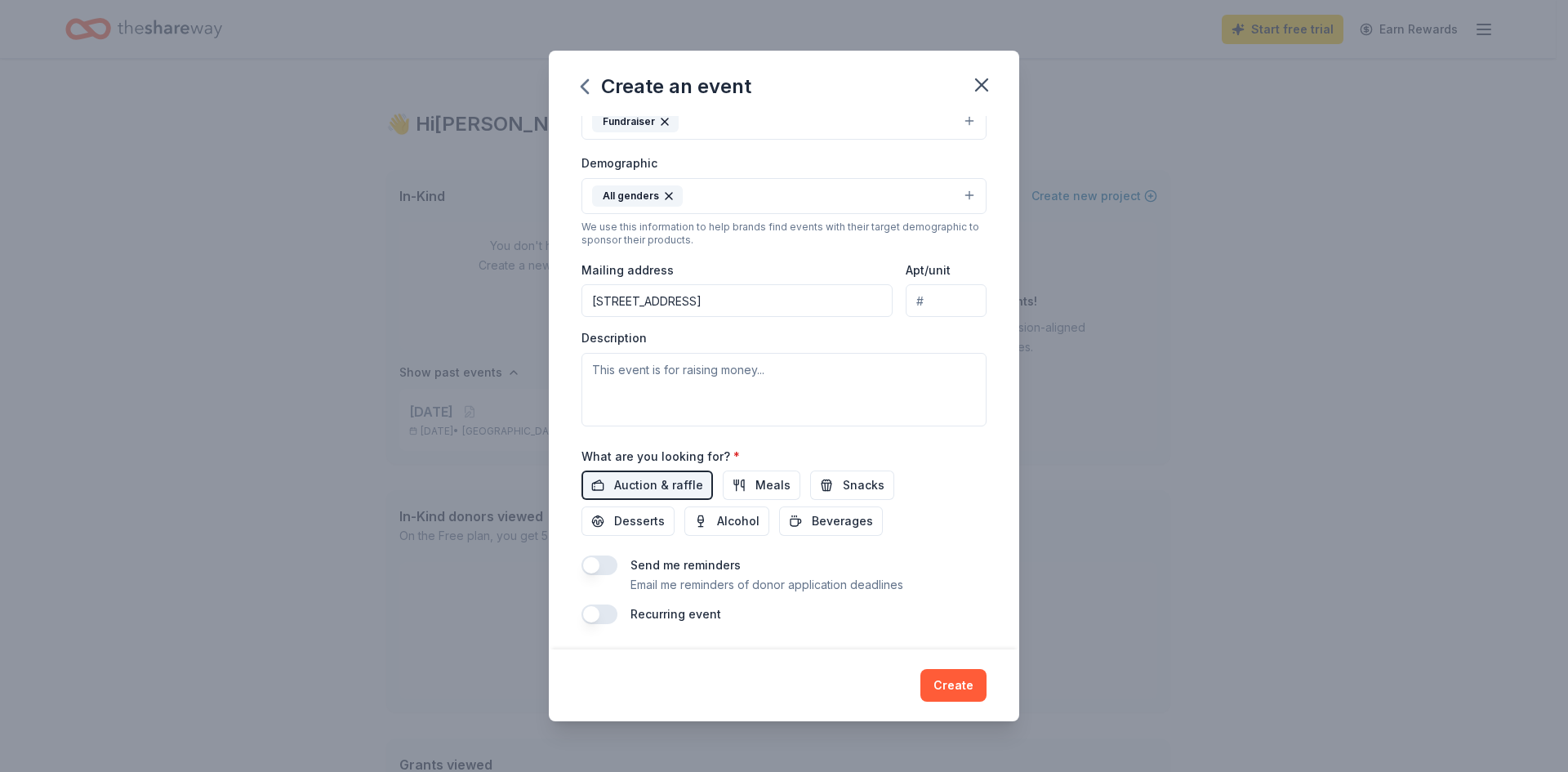
scroll to position [250, 0]
drag, startPoint x: 729, startPoint y: 294, endPoint x: 550, endPoint y: 295, distance: 179.0
click at [550, 295] on div "Event name * Founders Day [GEOGRAPHIC_DATA] 47 /100 Event website Attendance * …" at bounding box center [784, 383] width 471 height 535
click at [789, 242] on div "We use this information to help brands find events with their target demographi…" at bounding box center [784, 232] width 405 height 26
click at [761, 384] on textarea at bounding box center [784, 389] width 405 height 73
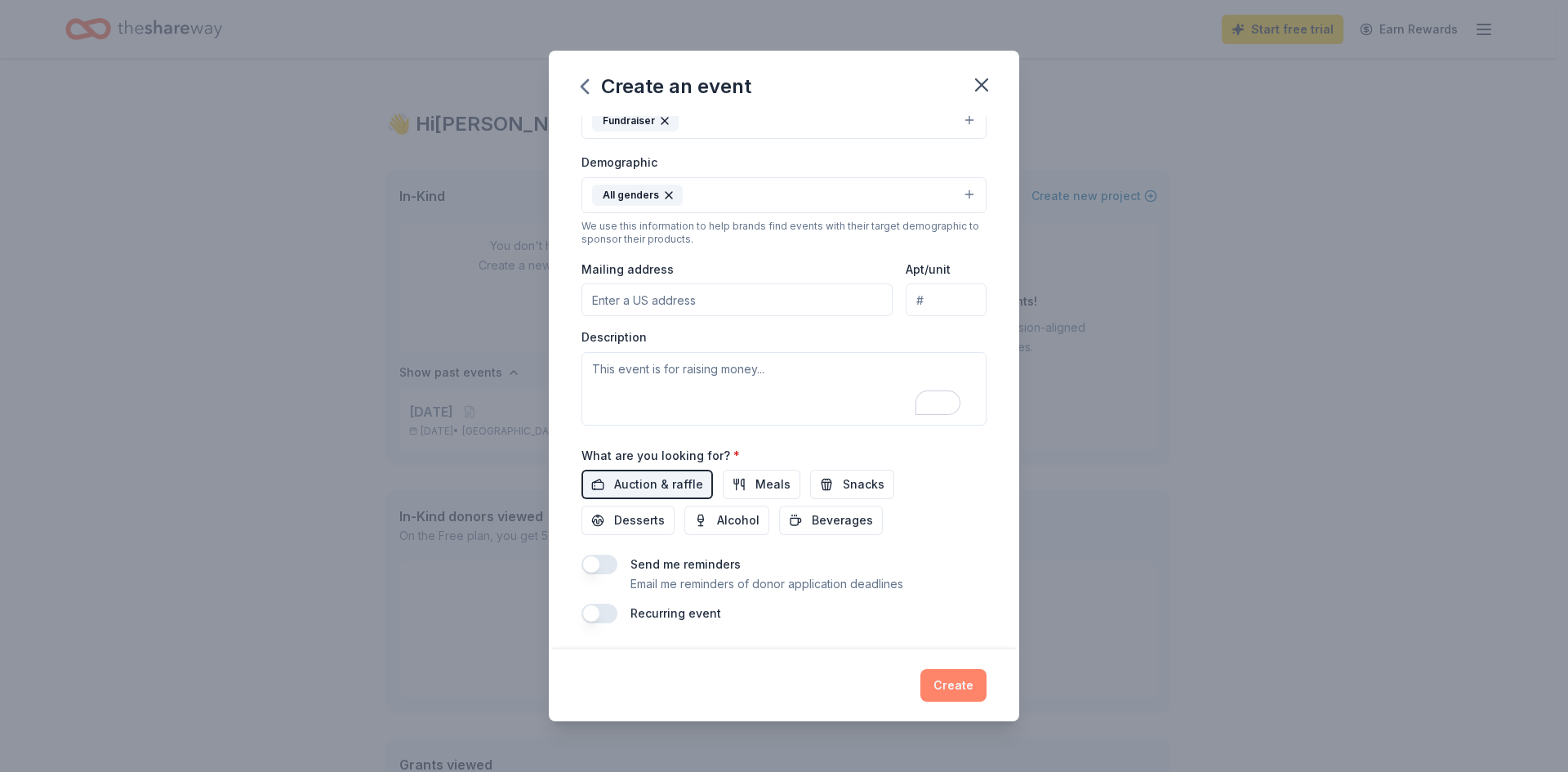
click at [955, 687] on button "Create" at bounding box center [953, 686] width 66 height 33
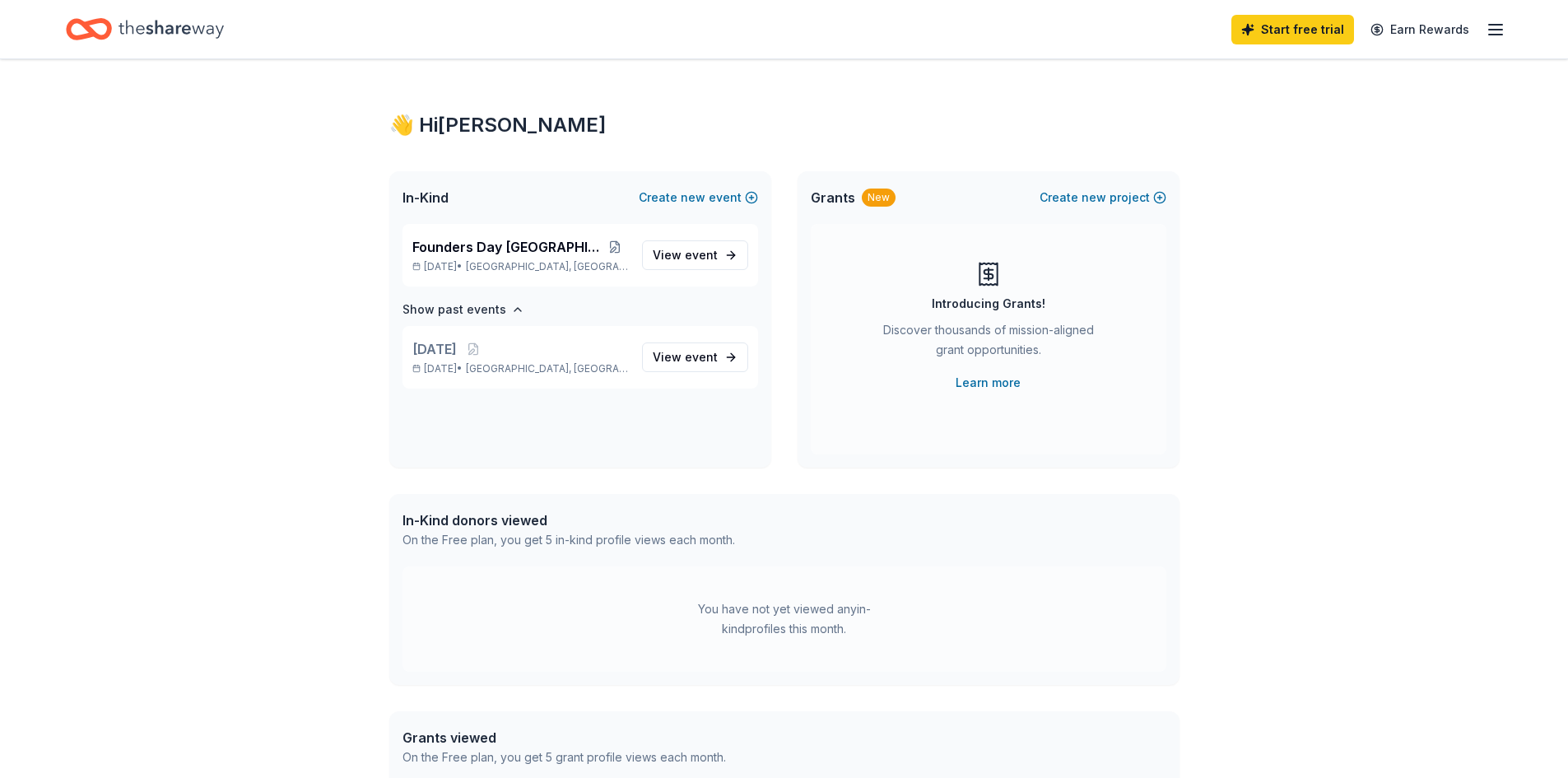
scroll to position [0, 0]
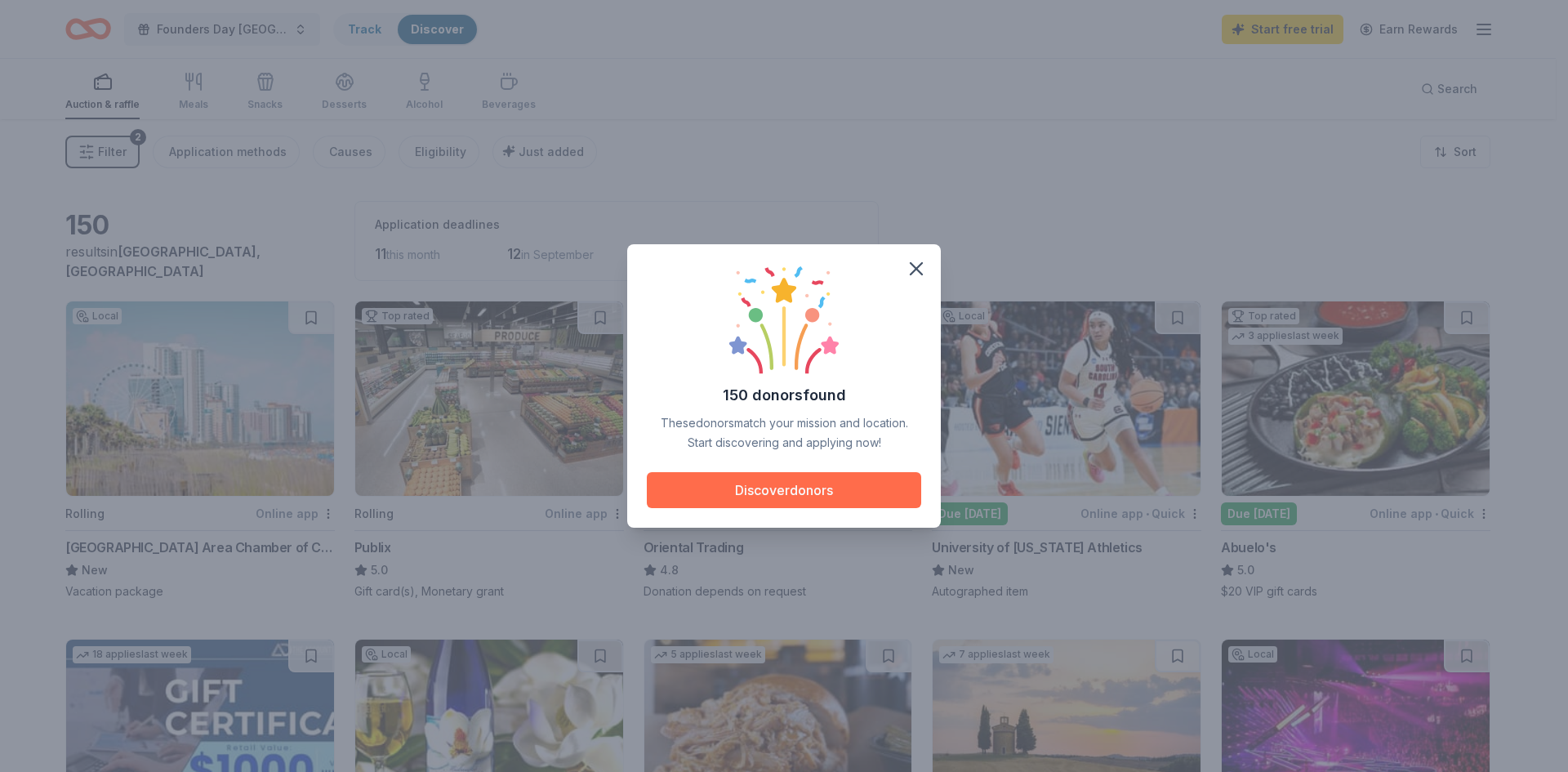
click at [798, 496] on button "Discover donors" at bounding box center [784, 490] width 275 height 36
